Goal: Transaction & Acquisition: Purchase product/service

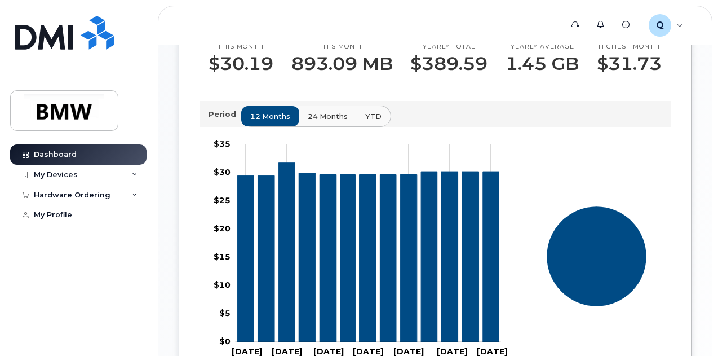
scroll to position [357, 0]
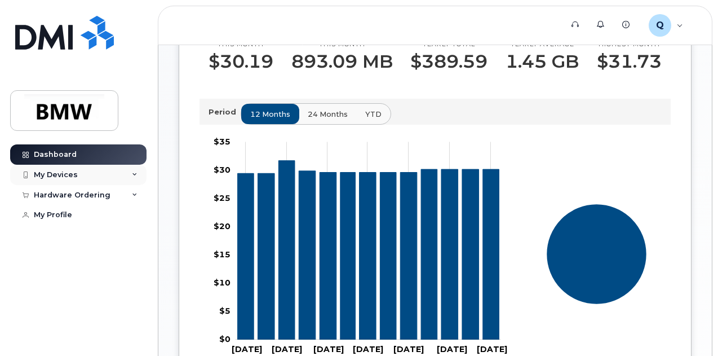
click at [129, 175] on div "My Devices" at bounding box center [78, 175] width 136 height 20
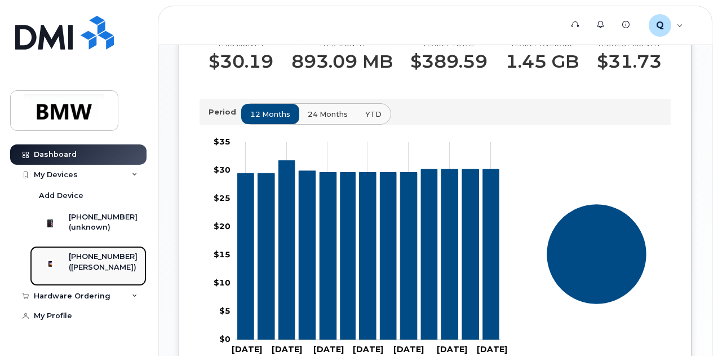
click at [95, 262] on div "[PHONE_NUMBER]" at bounding box center [103, 256] width 69 height 10
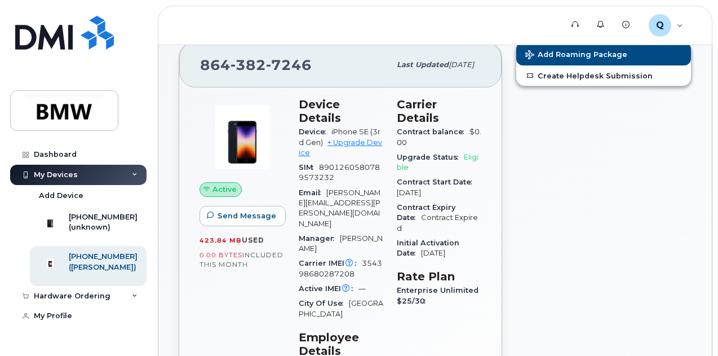
scroll to position [41, 0]
click at [353, 138] on link "+ Upgrade Device" at bounding box center [340, 147] width 83 height 19
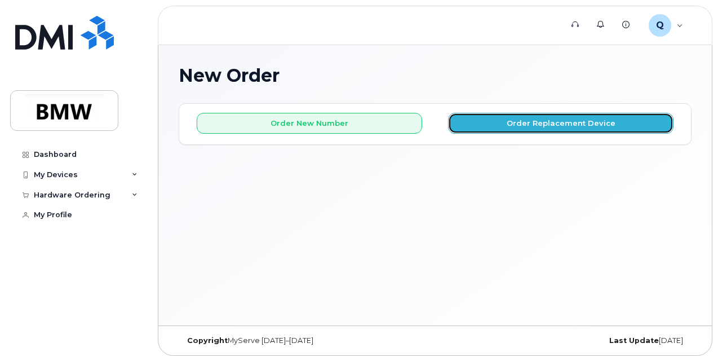
click at [541, 126] on button "Order Replacement Device" at bounding box center [560, 123] width 225 height 21
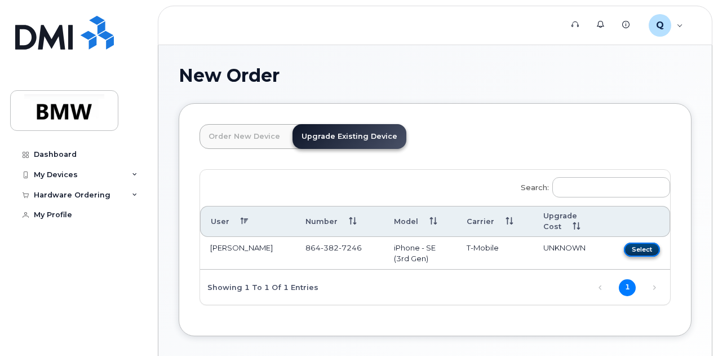
click at [624, 249] on button "Select" at bounding box center [642, 249] width 36 height 14
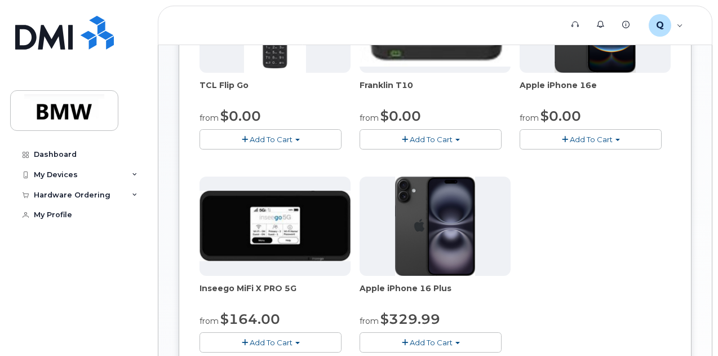
scroll to position [329, 0]
